Goal: Information Seeking & Learning: Compare options

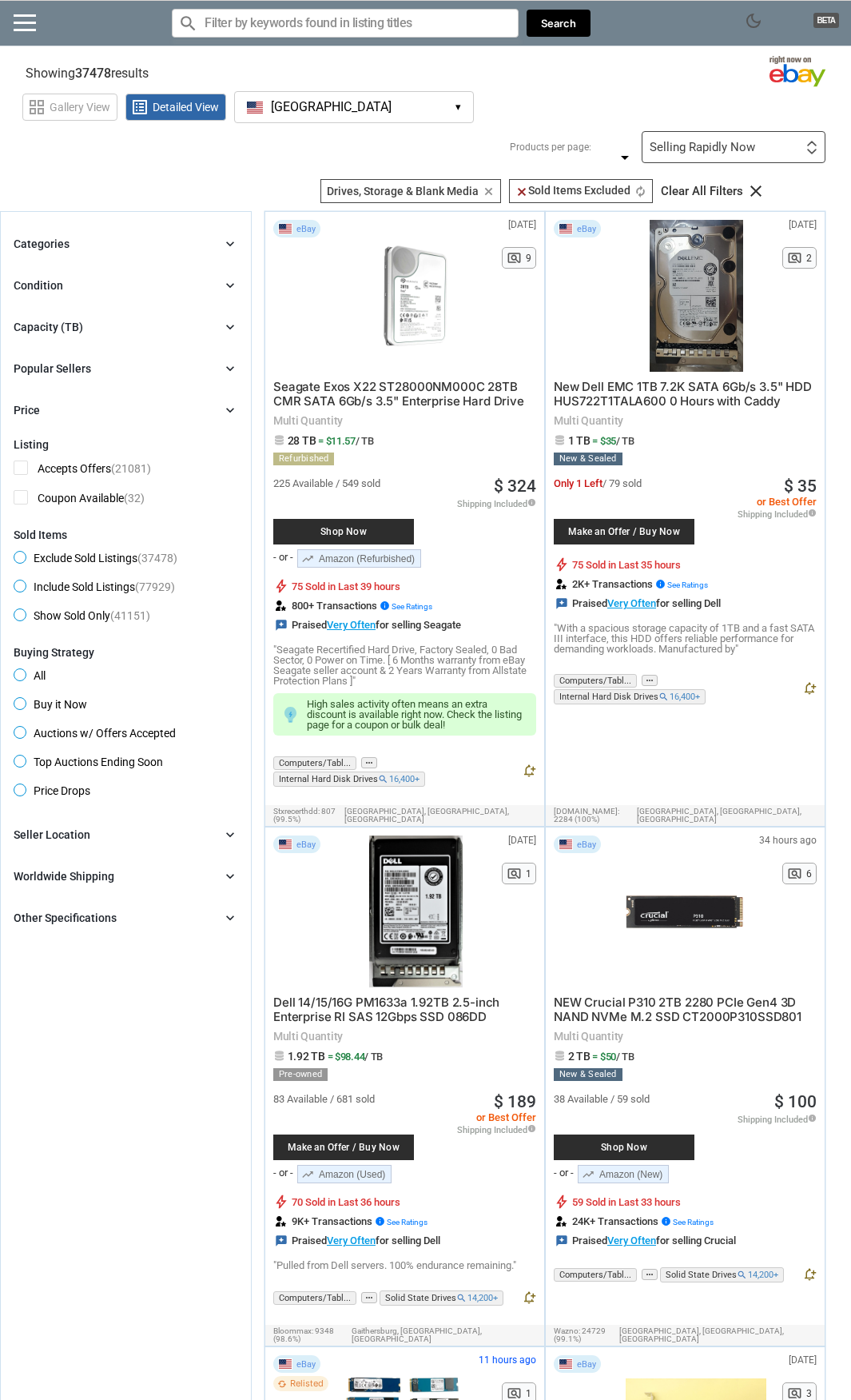
click at [677, 159] on div "Selling Rapidly Now First or Last Chance to Buy Recently Listed Selling Rapidly…" at bounding box center [733, 147] width 183 height 32
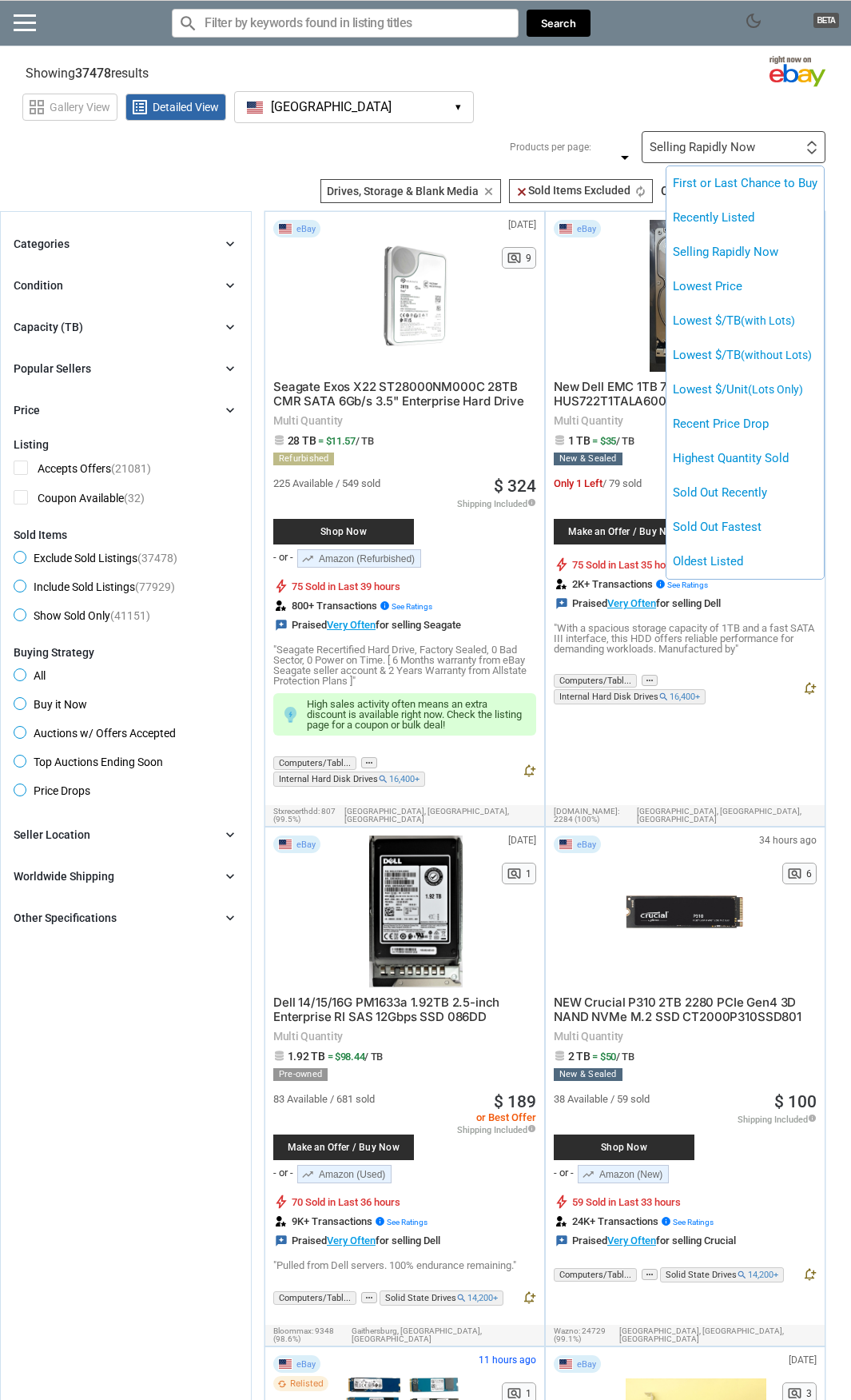
click at [497, 139] on div at bounding box center [425, 700] width 851 height 1400
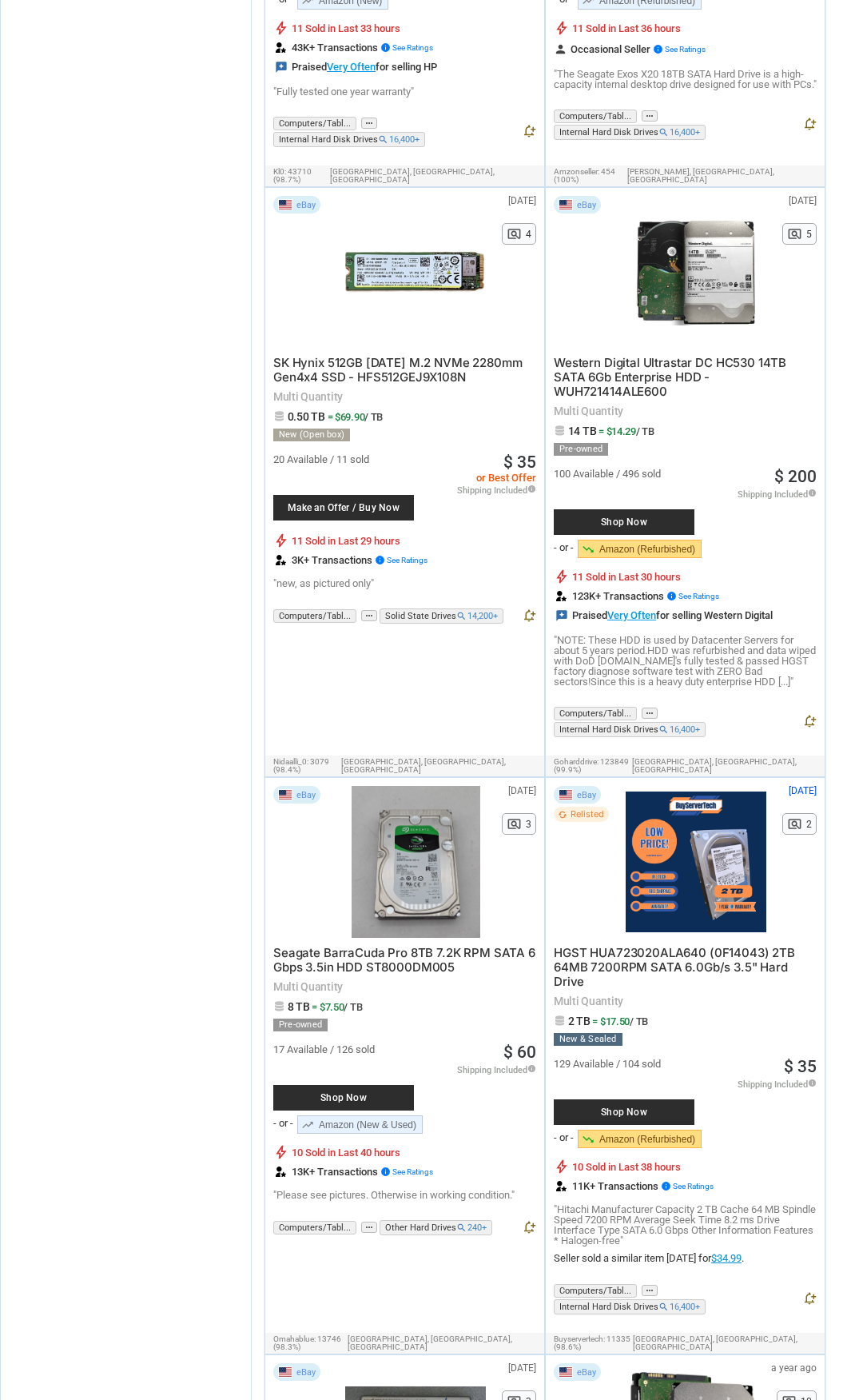
scroll to position [6797, 0]
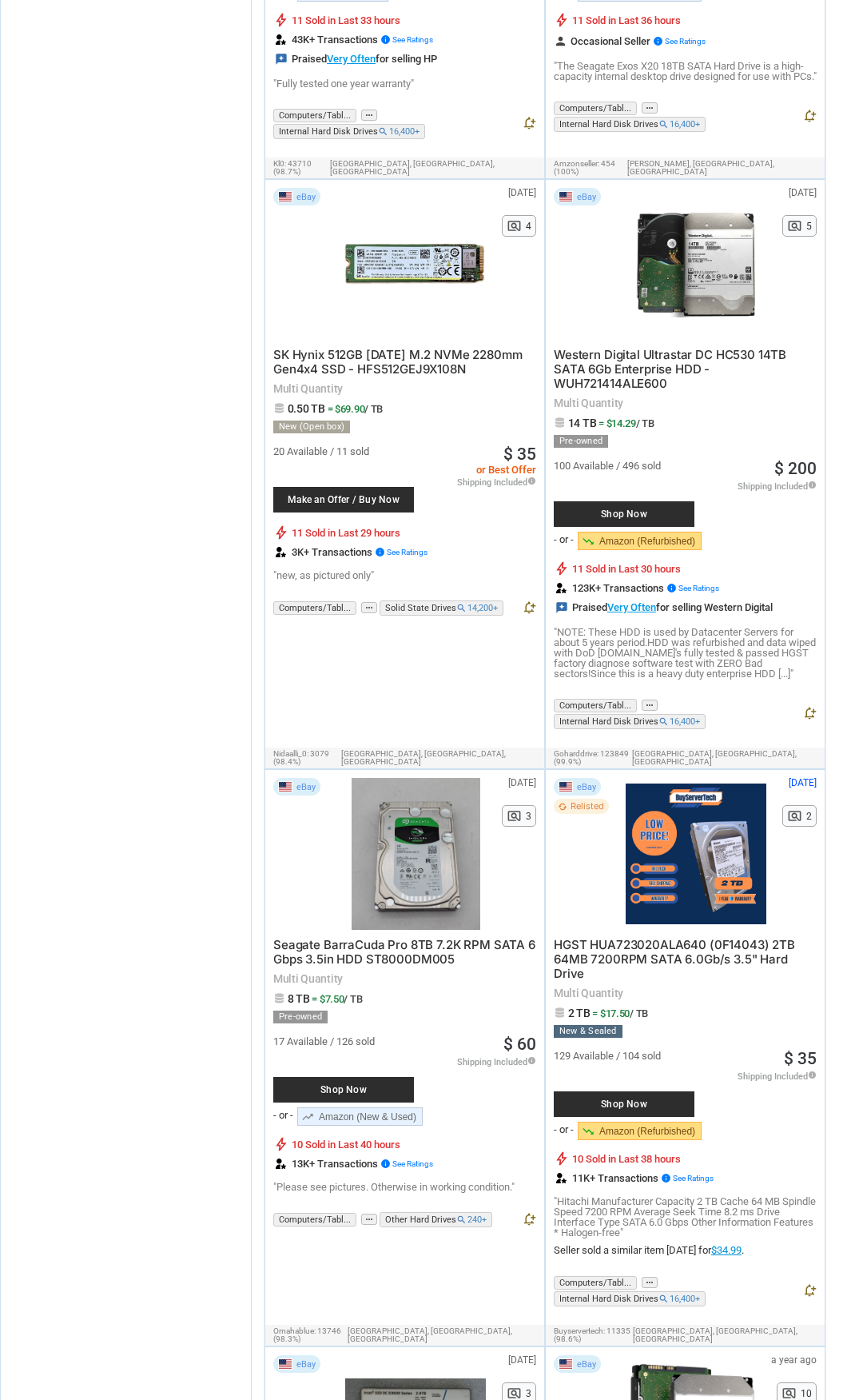
click at [385, 1086] on span "Shop Now" at bounding box center [343, 1090] width 124 height 9
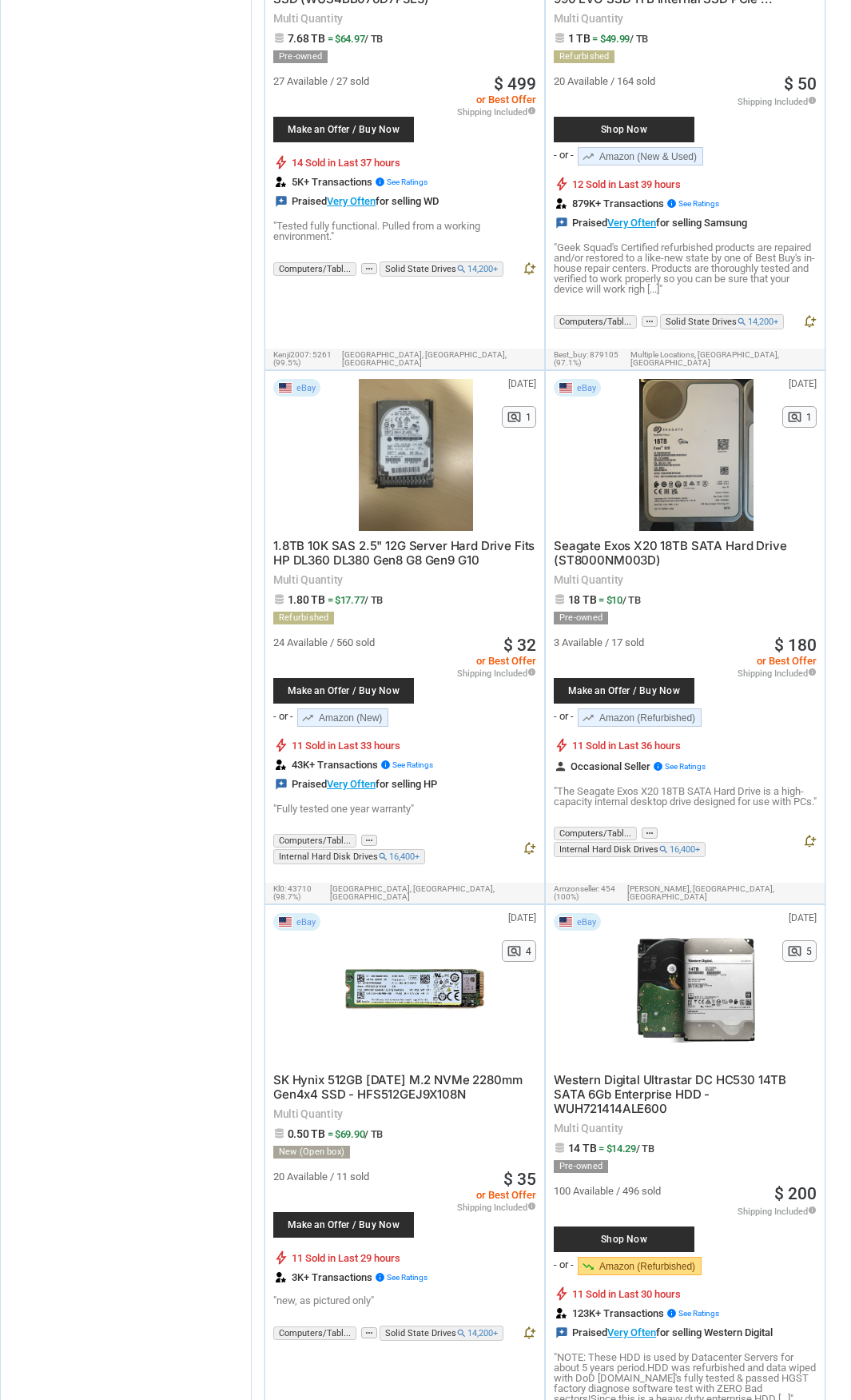
scroll to position [6938, 0]
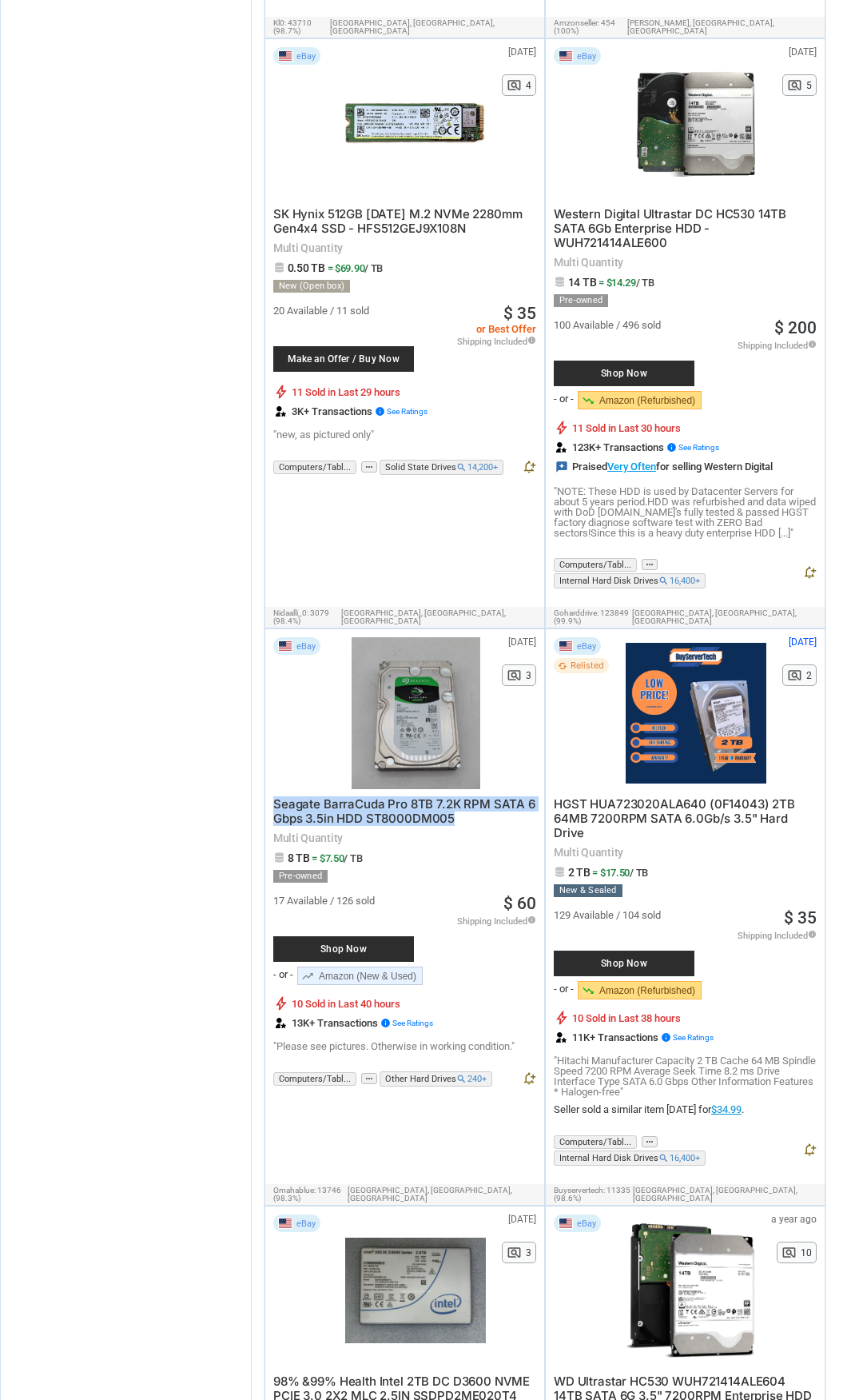
drag, startPoint x: 274, startPoint y: 696, endPoint x: 483, endPoint y: 712, distance: 209.6
click at [483, 712] on div "eBay 26 days ago N/A pageview 3 Seagate BarraCuda Pro 8TB 7.2K RPM SATA 6 Gbps …" at bounding box center [405, 867] width 279 height 477
copy span "Seagate BarraCuda Pro 8TB 7.2K RPM SATA 6 Gbps 3.5in HDD ST8000DM005"
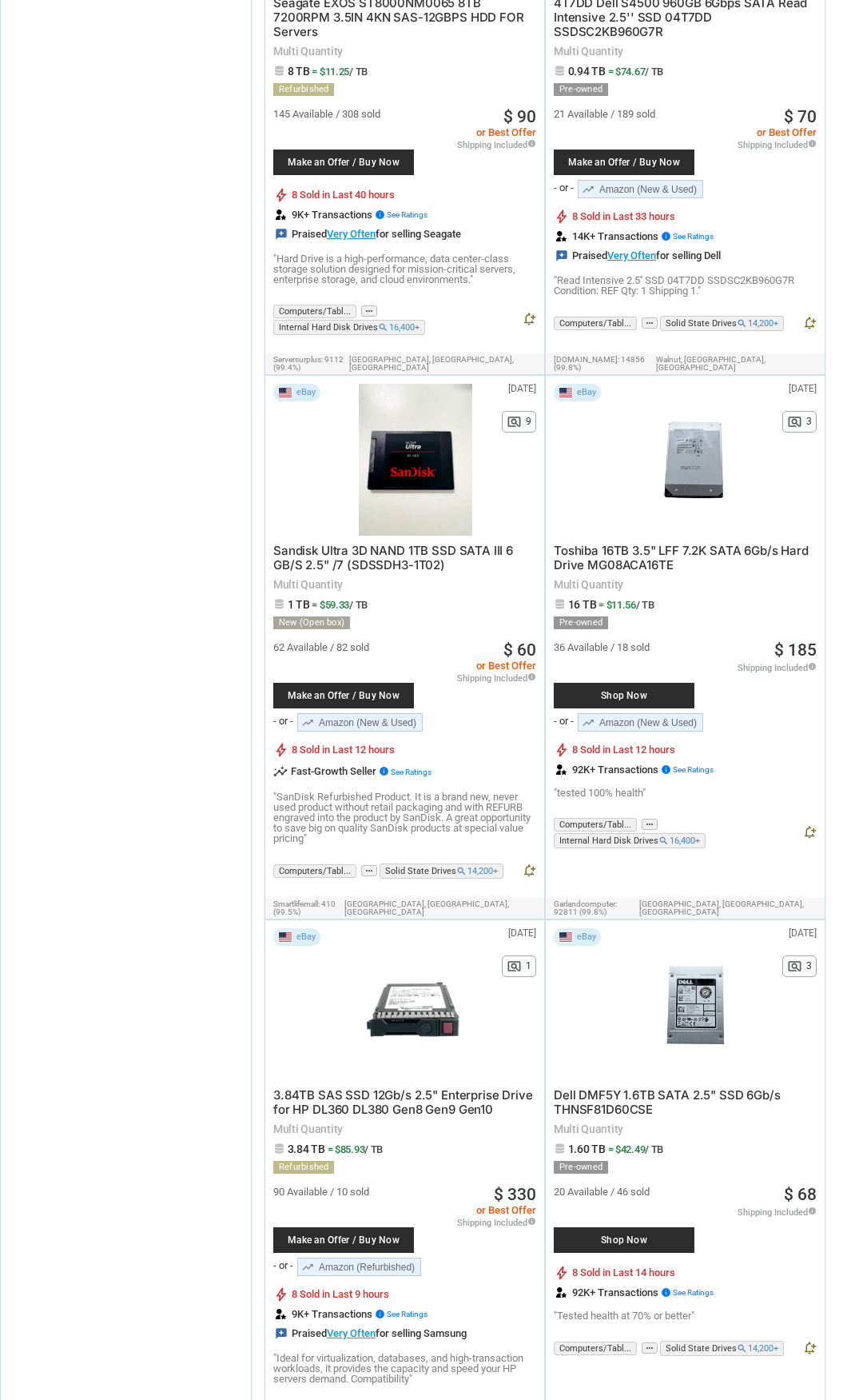
scroll to position [12465, 0]
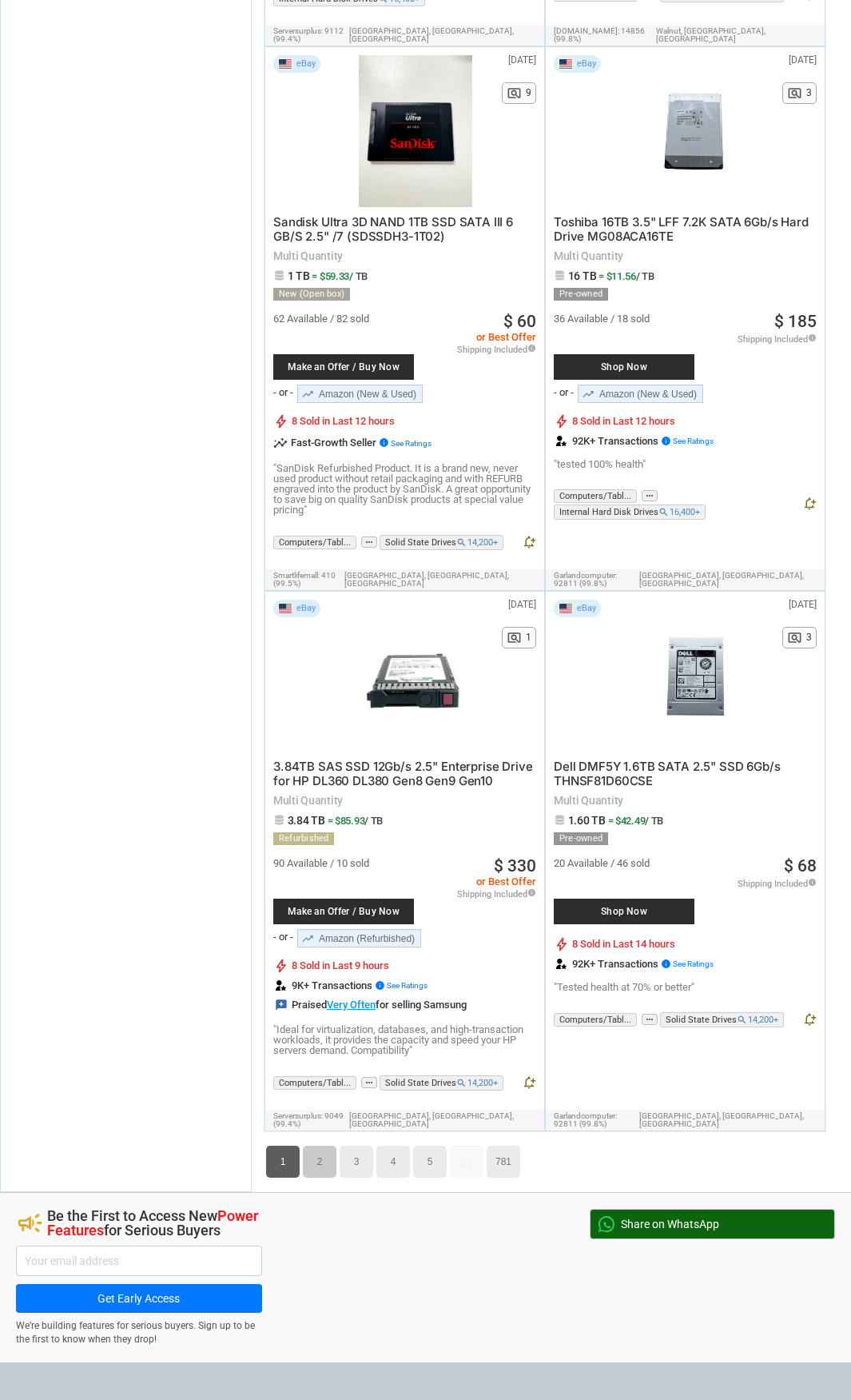
click at [316, 1146] on link "2" at bounding box center [320, 1162] width 33 height 32
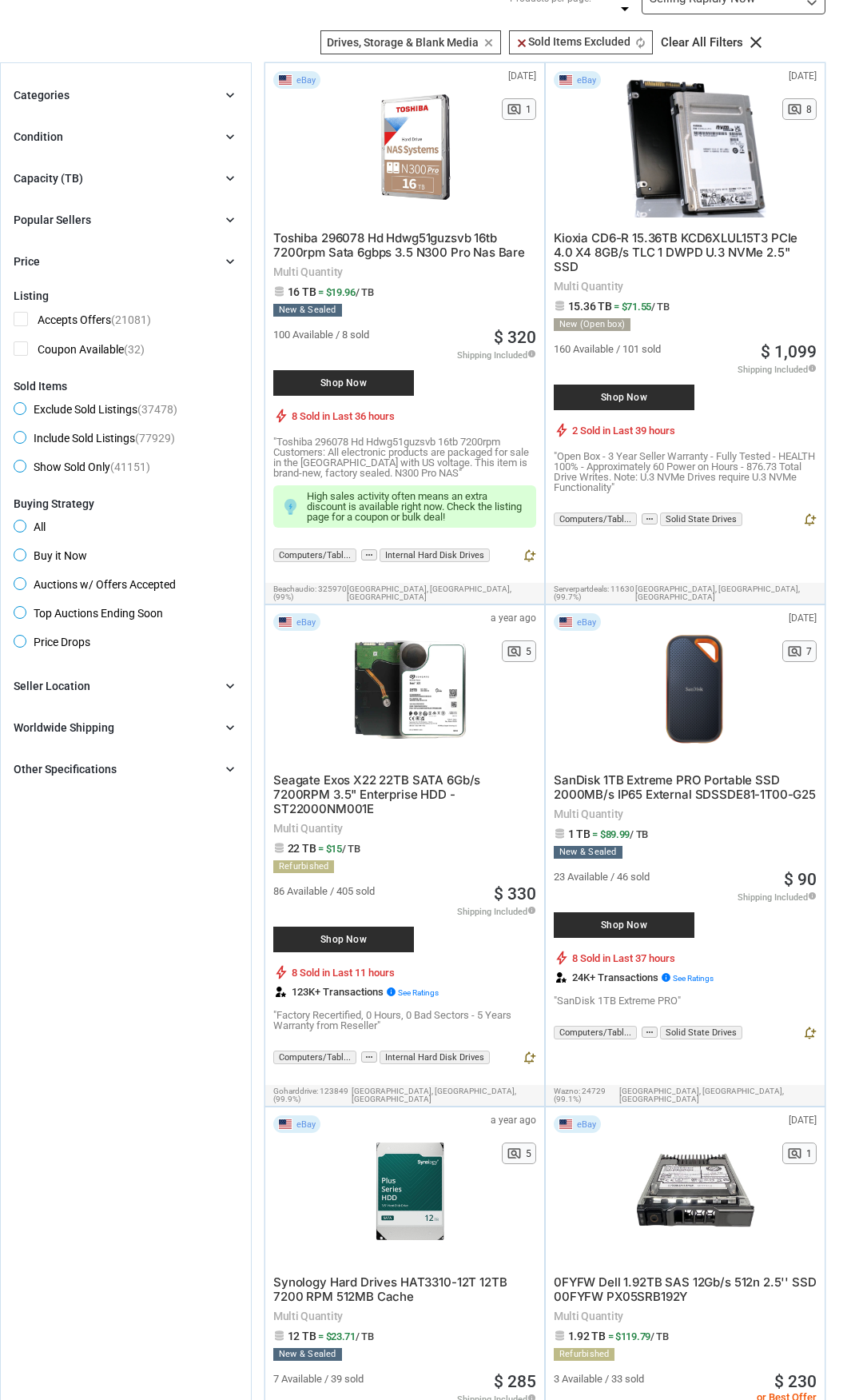
scroll to position [56, 0]
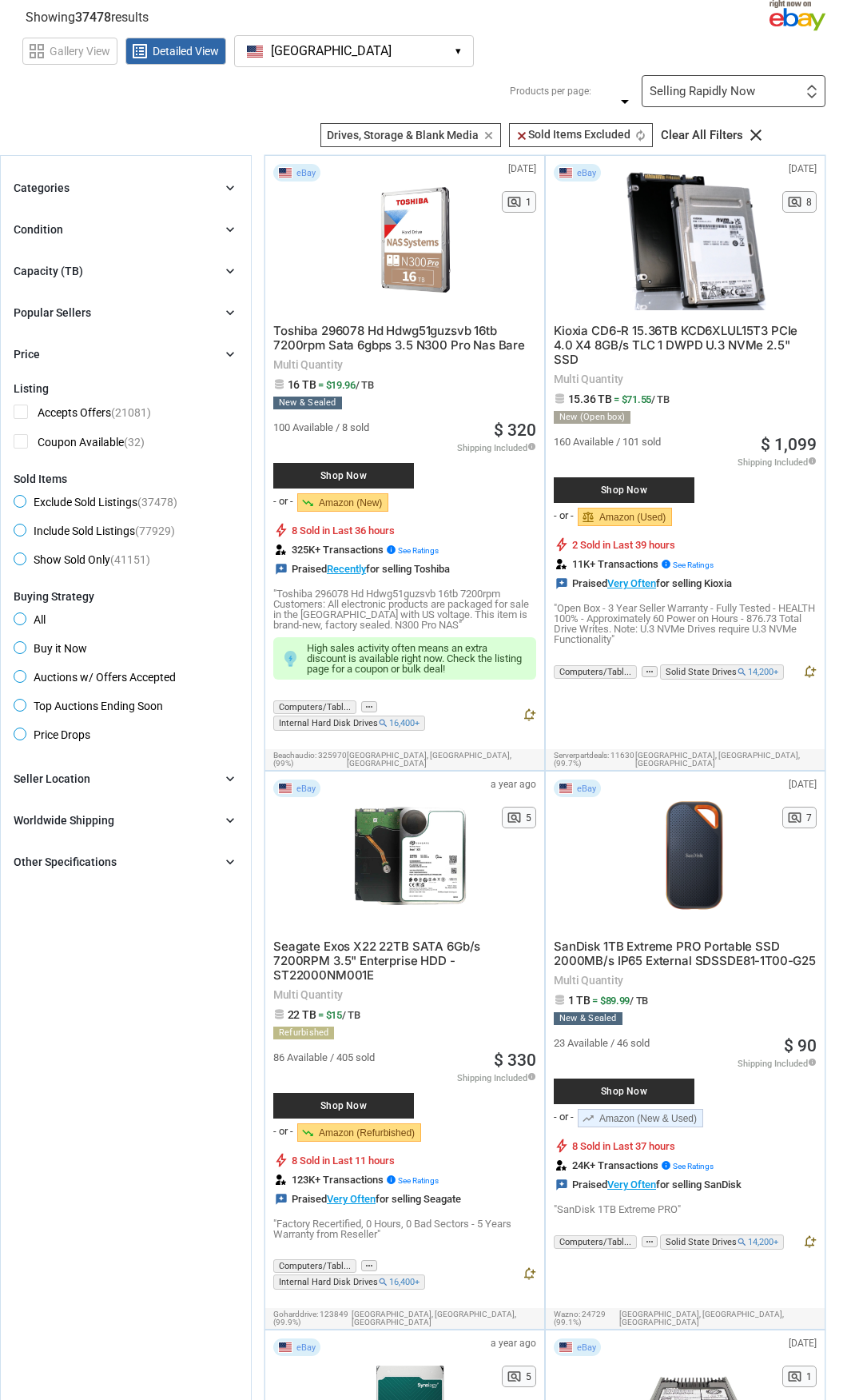
click at [687, 132] on div "Clear All Filters" at bounding box center [702, 135] width 82 height 12
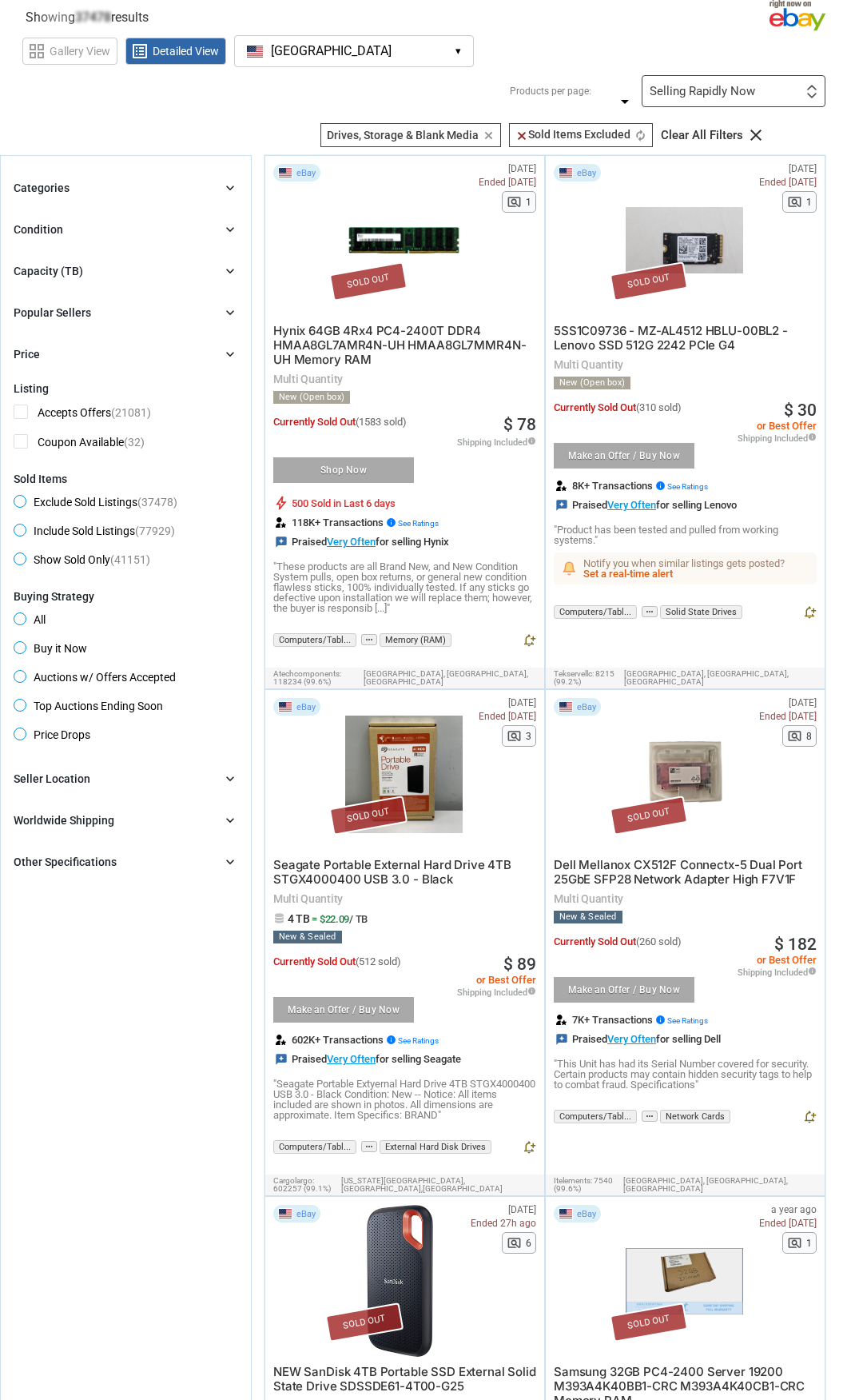
click at [687, 132] on div "Clear All Filters" at bounding box center [702, 135] width 82 height 12
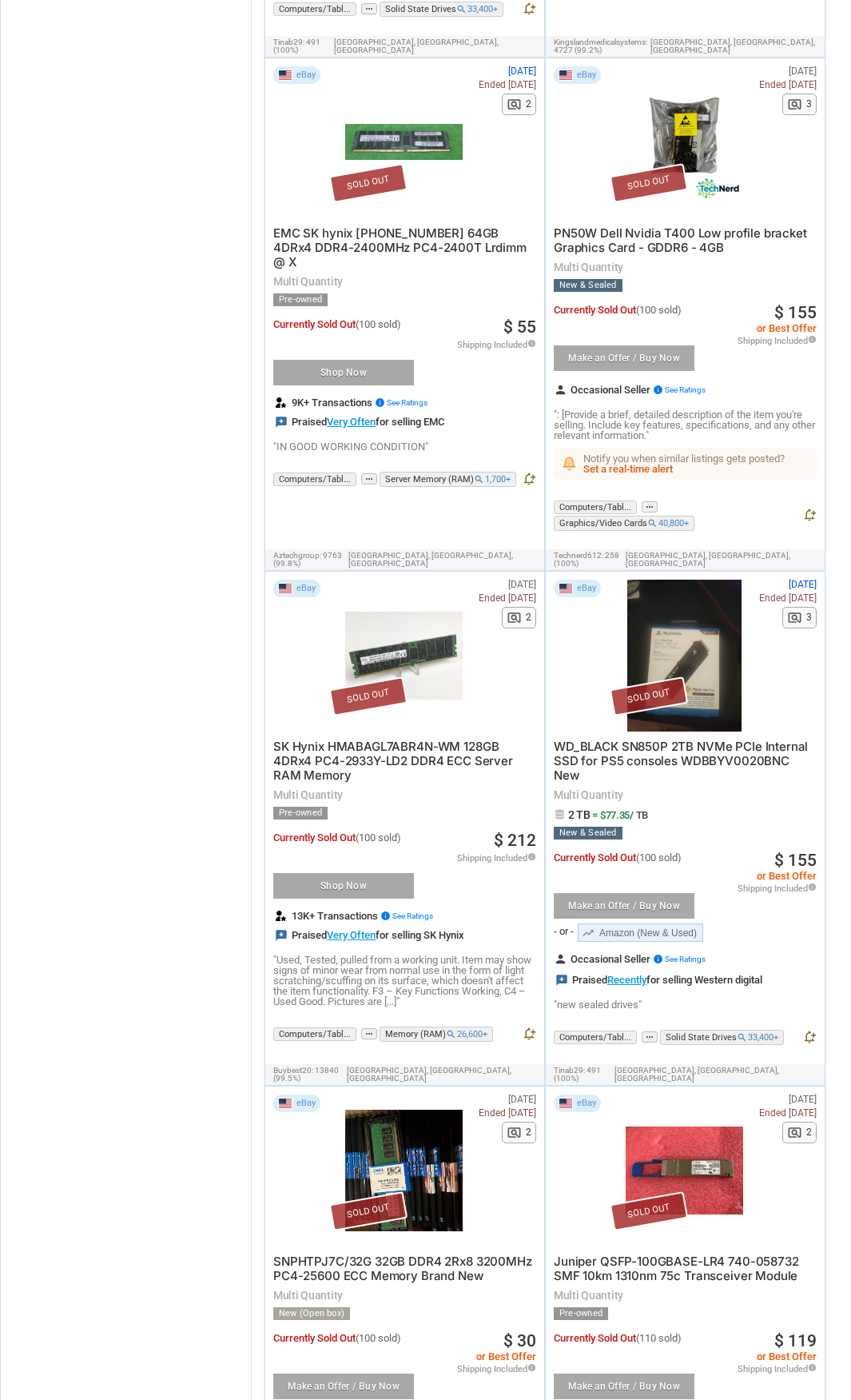
scroll to position [11210, 0]
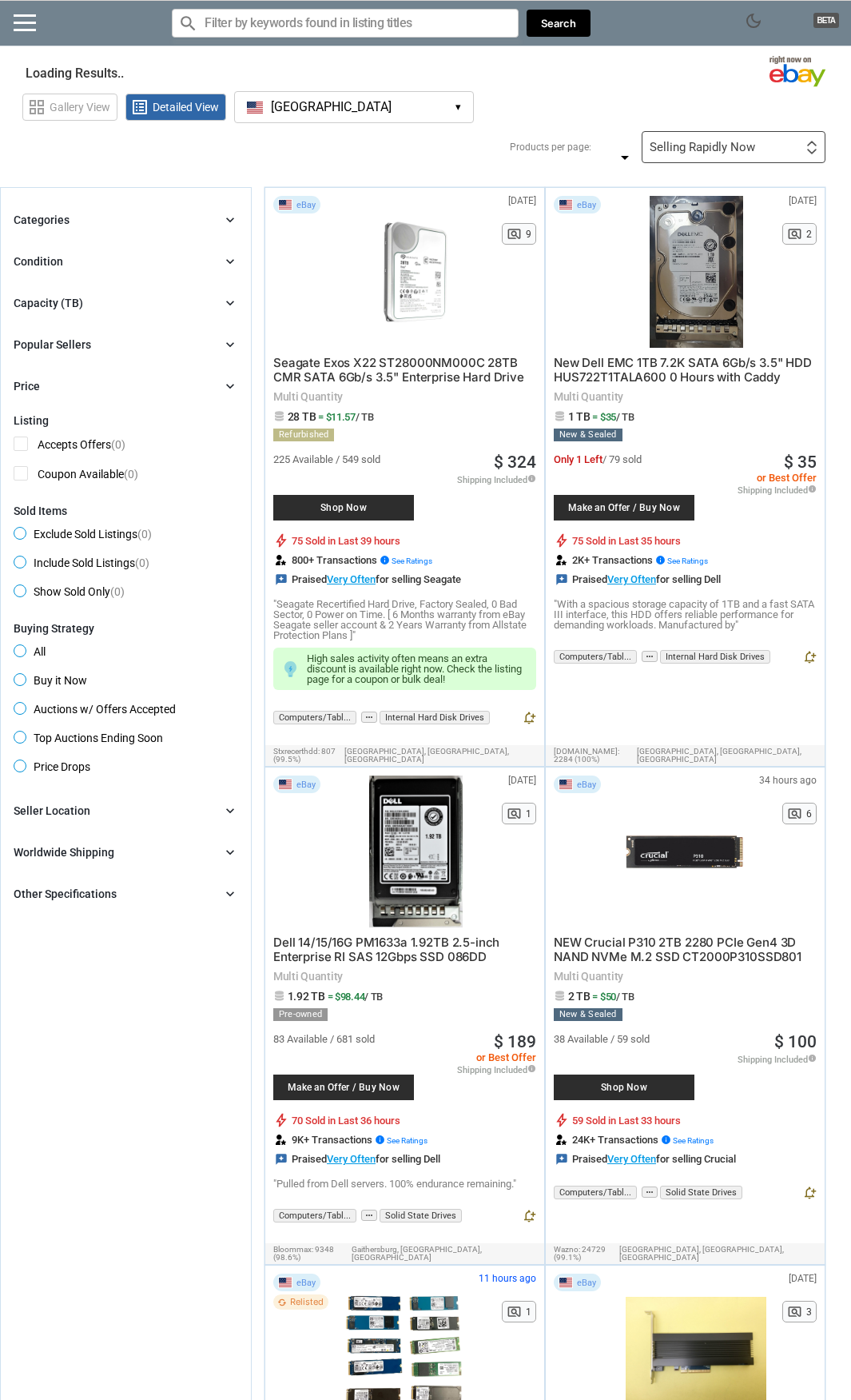
click at [378, 23] on input "Search for models" at bounding box center [345, 23] width 347 height 29
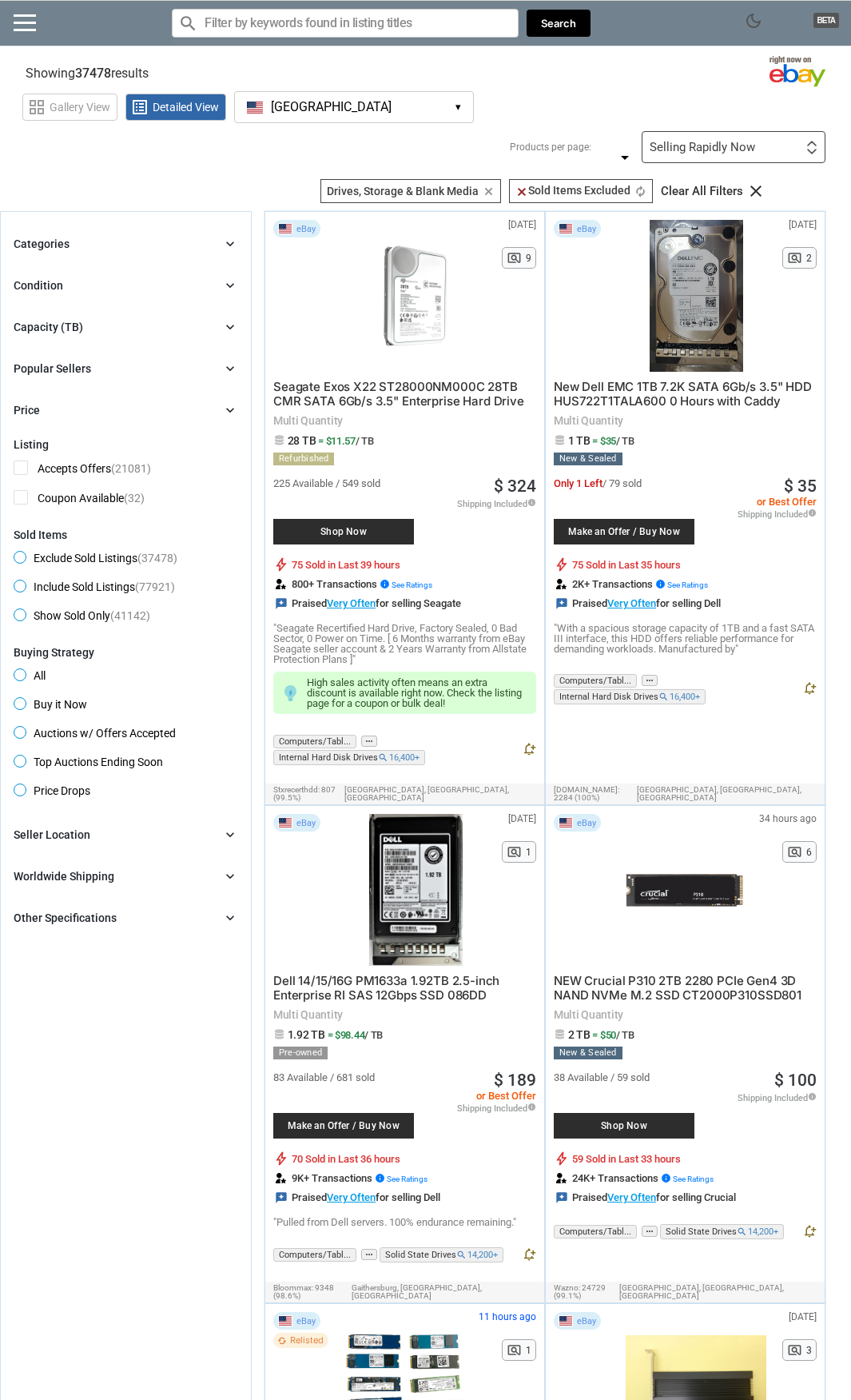
paste input "Intel Optane 128GB DDR4 PC4-2666 288p DCPMM Persistent Memory"
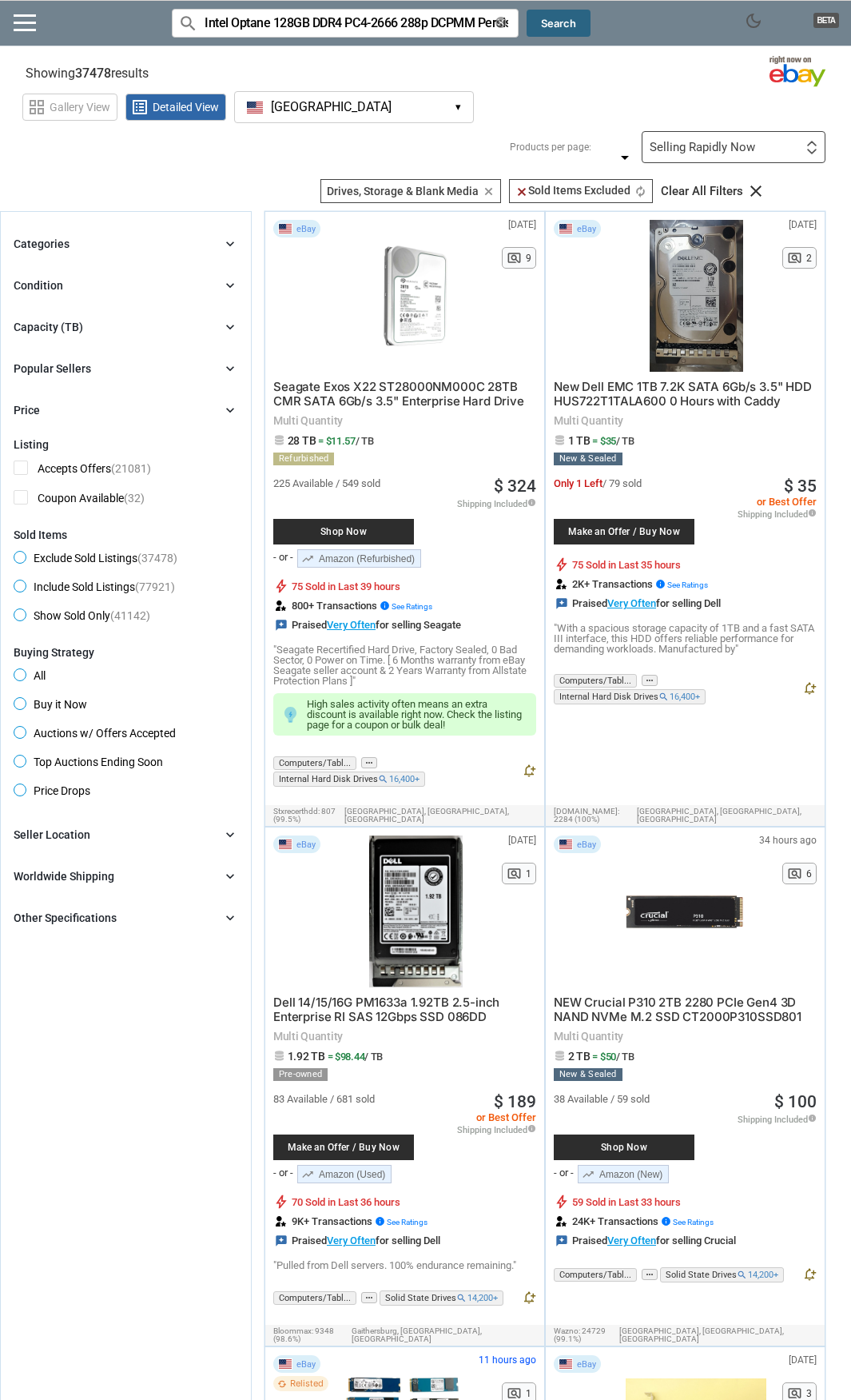
click at [562, 27] on button "Search" at bounding box center [558, 23] width 64 height 28
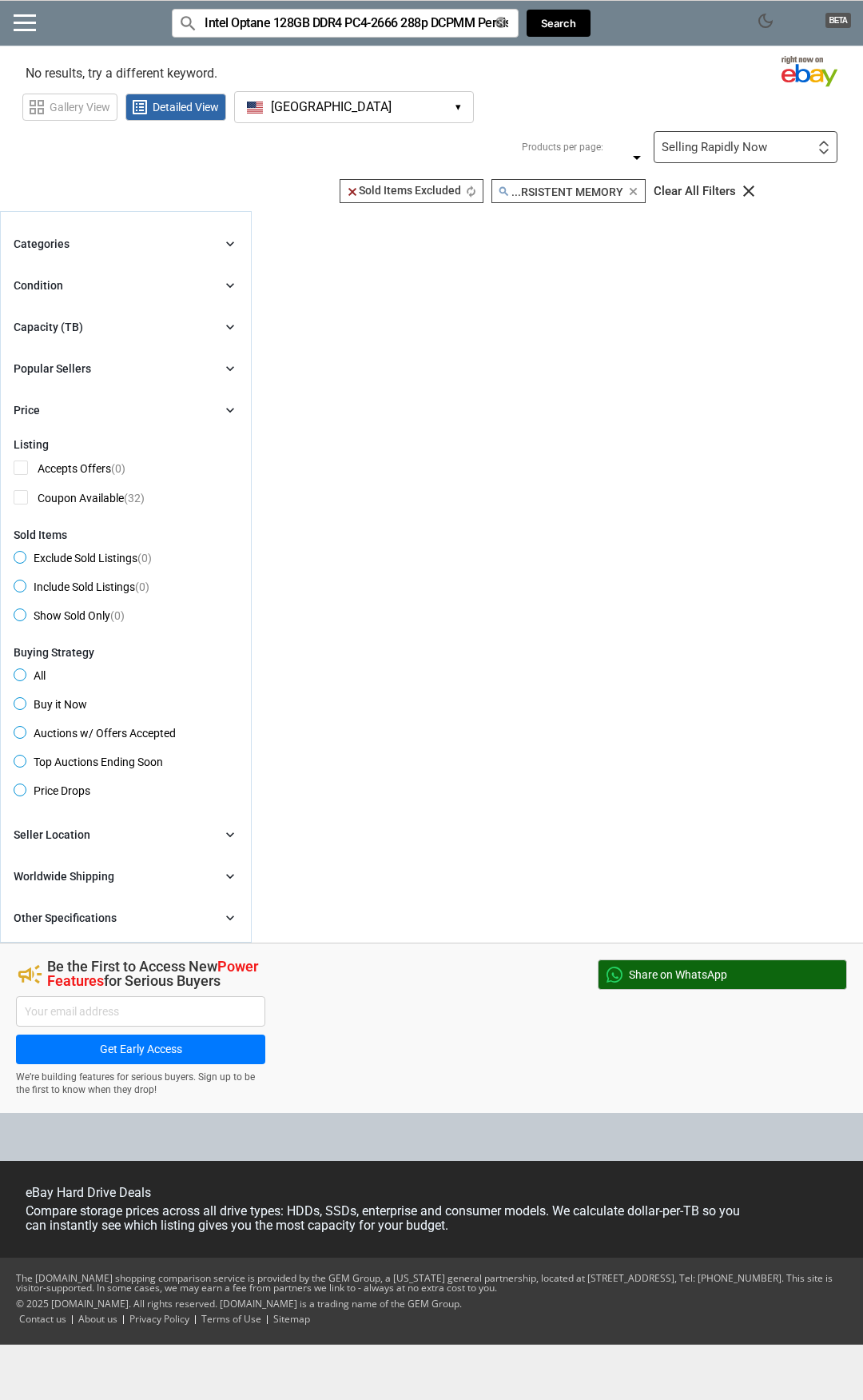
scroll to position [0, 79]
drag, startPoint x: 313, startPoint y: 23, endPoint x: 712, endPoint y: 27, distance: 399.0
click at [712, 27] on div "dark_mode BETA search Filter by keyword search Intel Optane 128GB DDR4 PC4-2666…" at bounding box center [432, 23] width 863 height 46
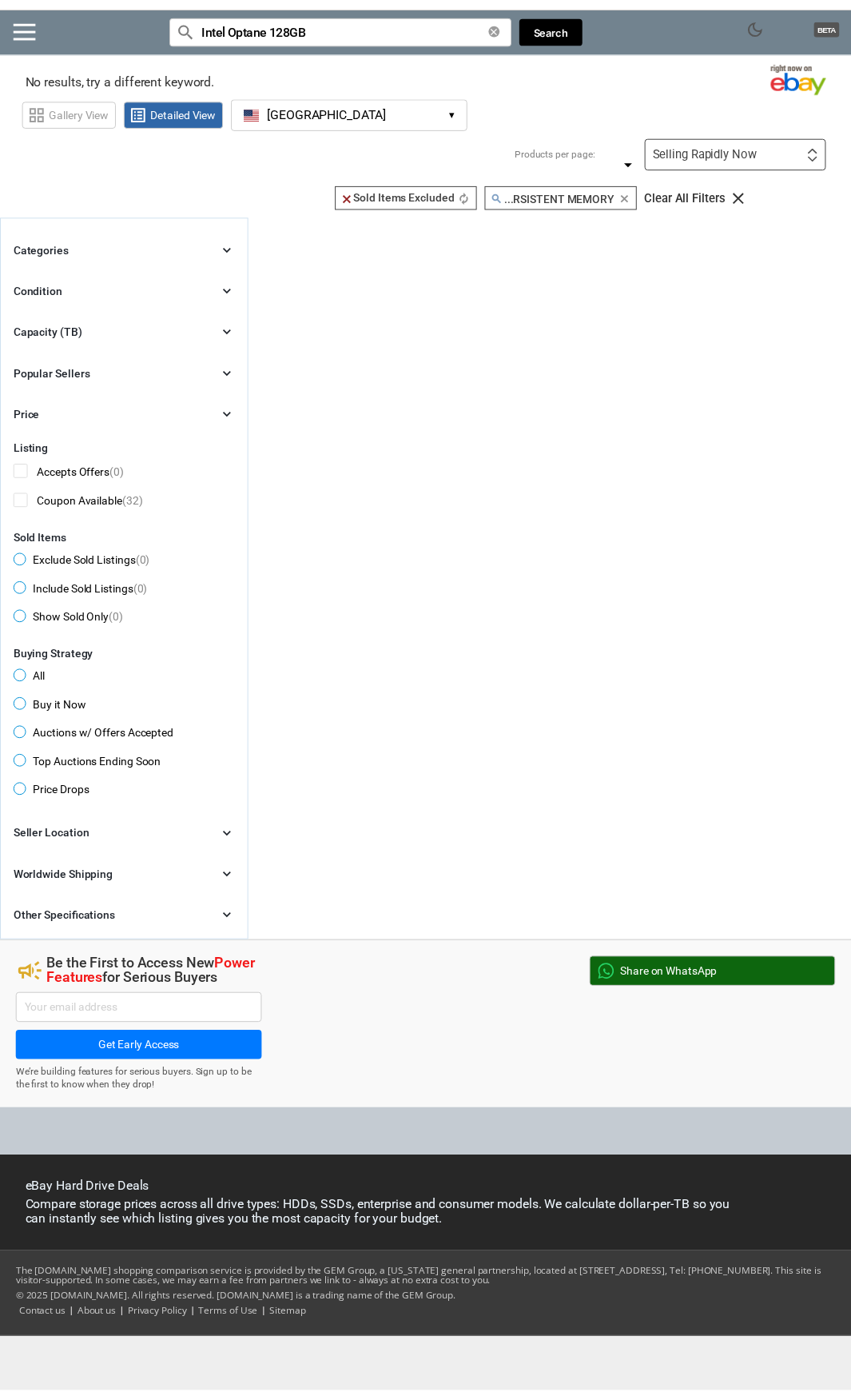
scroll to position [0, 0]
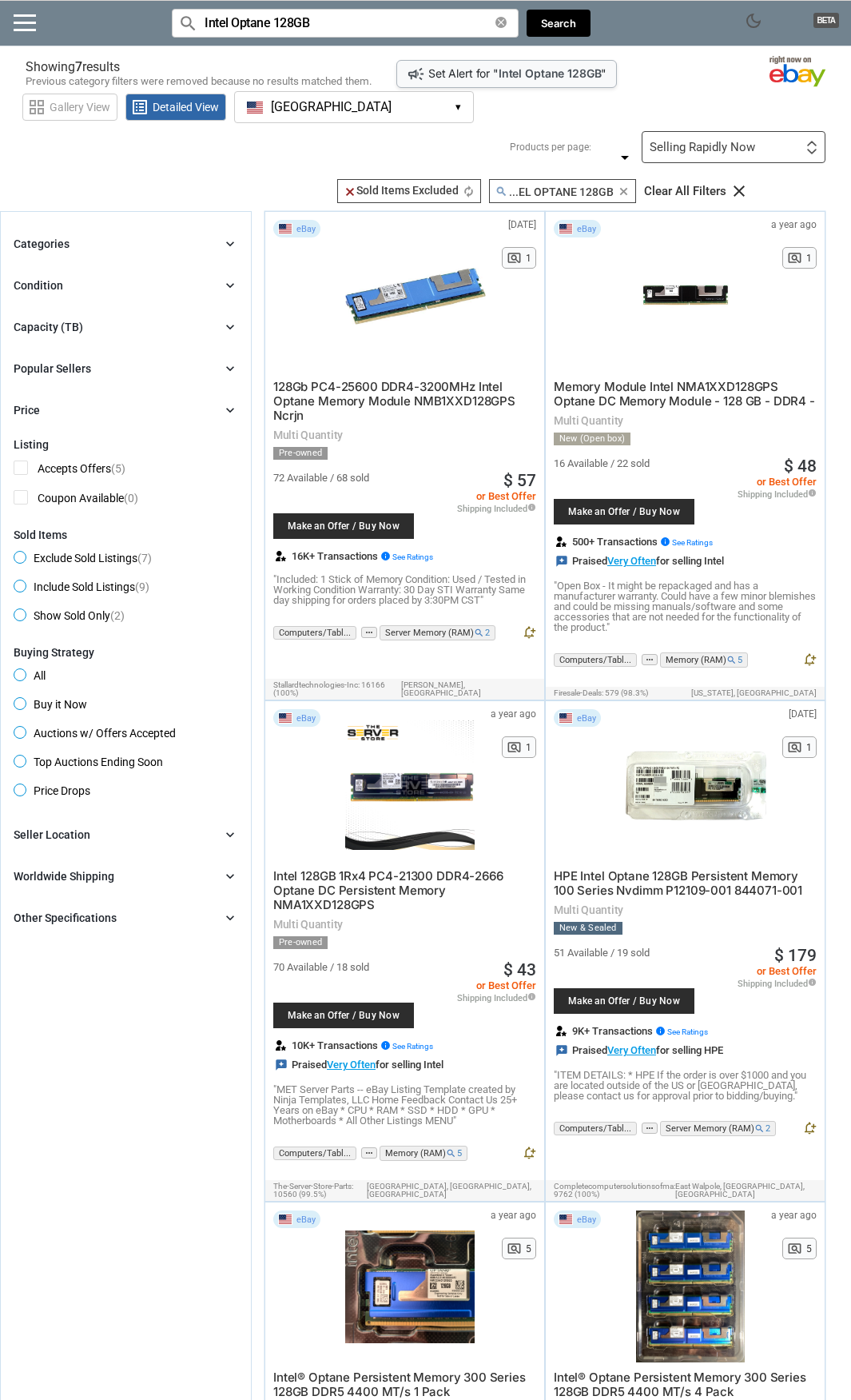
type input "Intel Optane 128GB"
click at [615, 148] on div "24 36 48 60 24 36 48 60" at bounding box center [615, 148] width 39 height 0
click at [683, 142] on div "Selling Rapidly Now" at bounding box center [703, 147] width 105 height 12
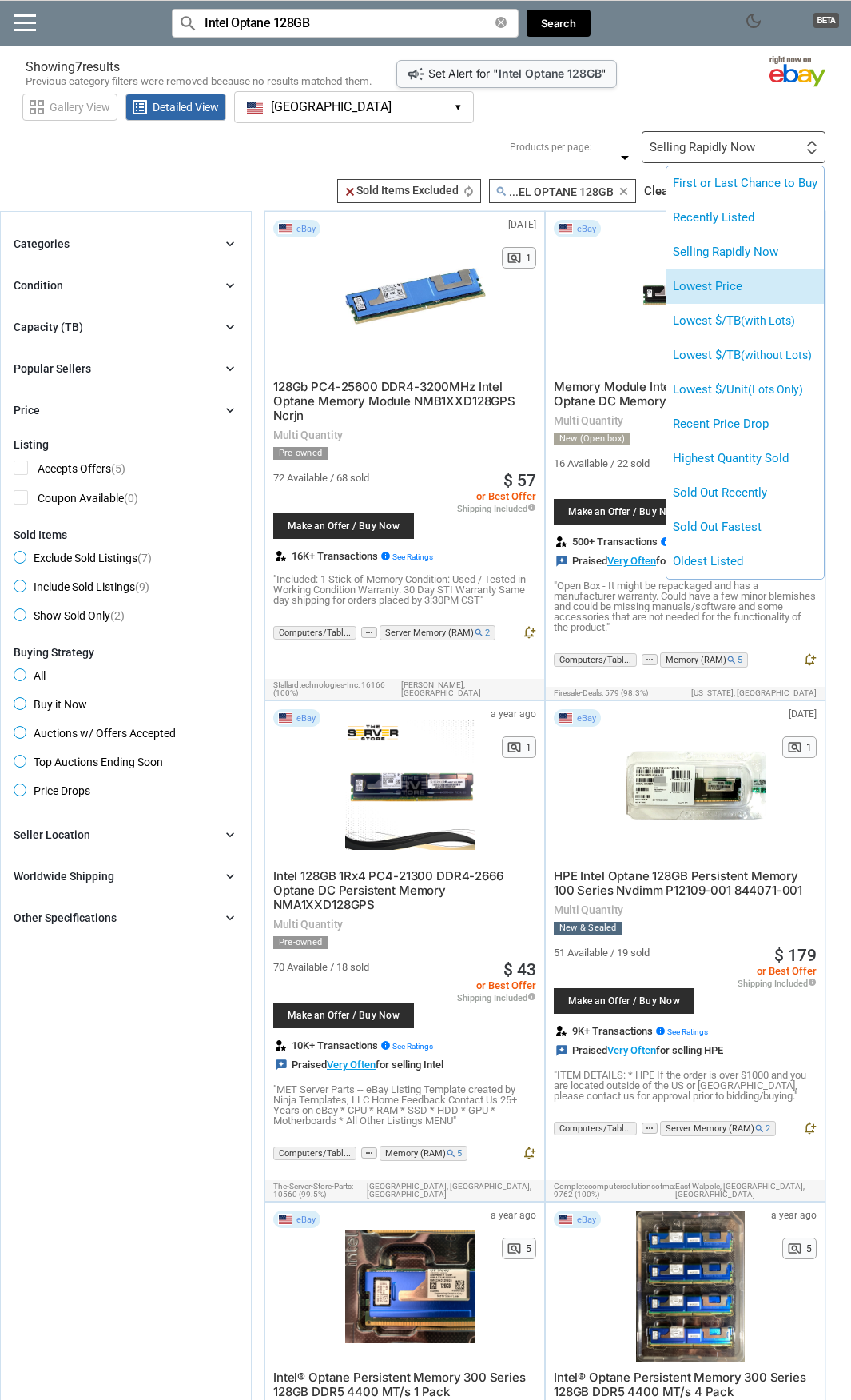
click at [796, 282] on li "Lowest Price" at bounding box center [745, 286] width 158 height 34
